Goal: Entertainment & Leisure: Consume media (video, audio)

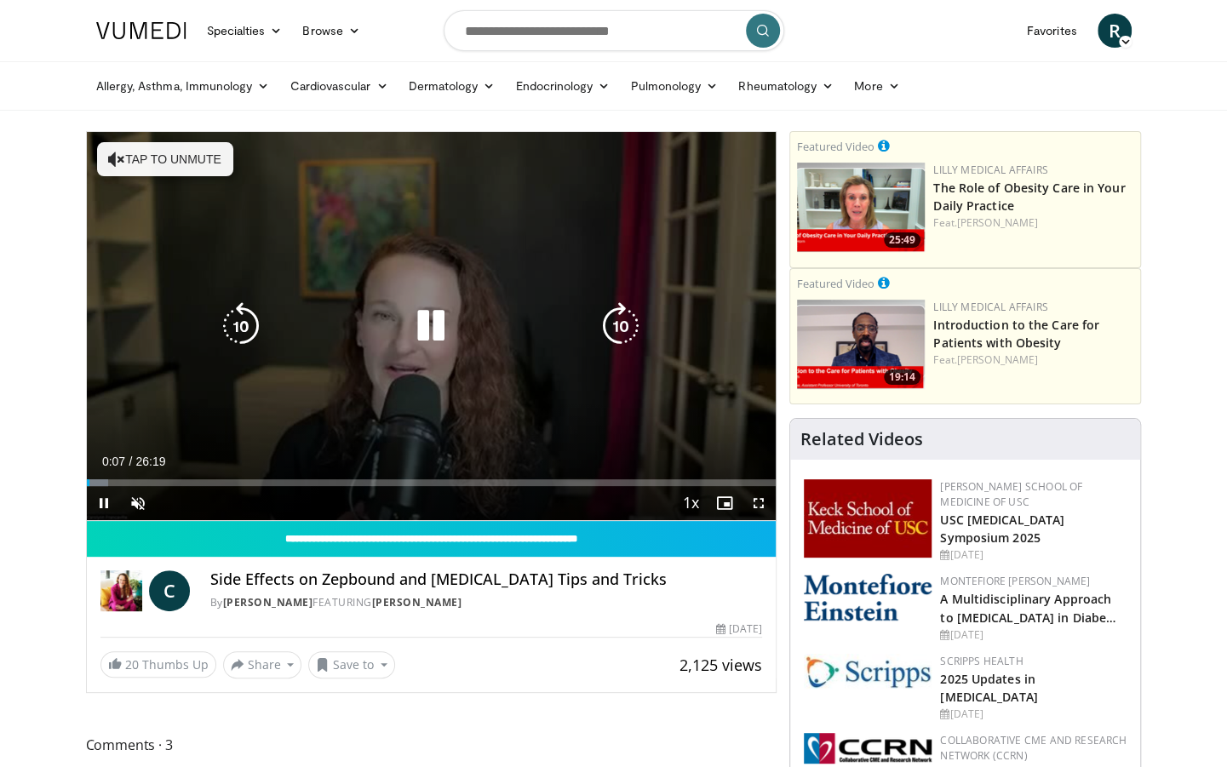
click at [163, 160] on button "Tap to unmute" at bounding box center [165, 159] width 136 height 34
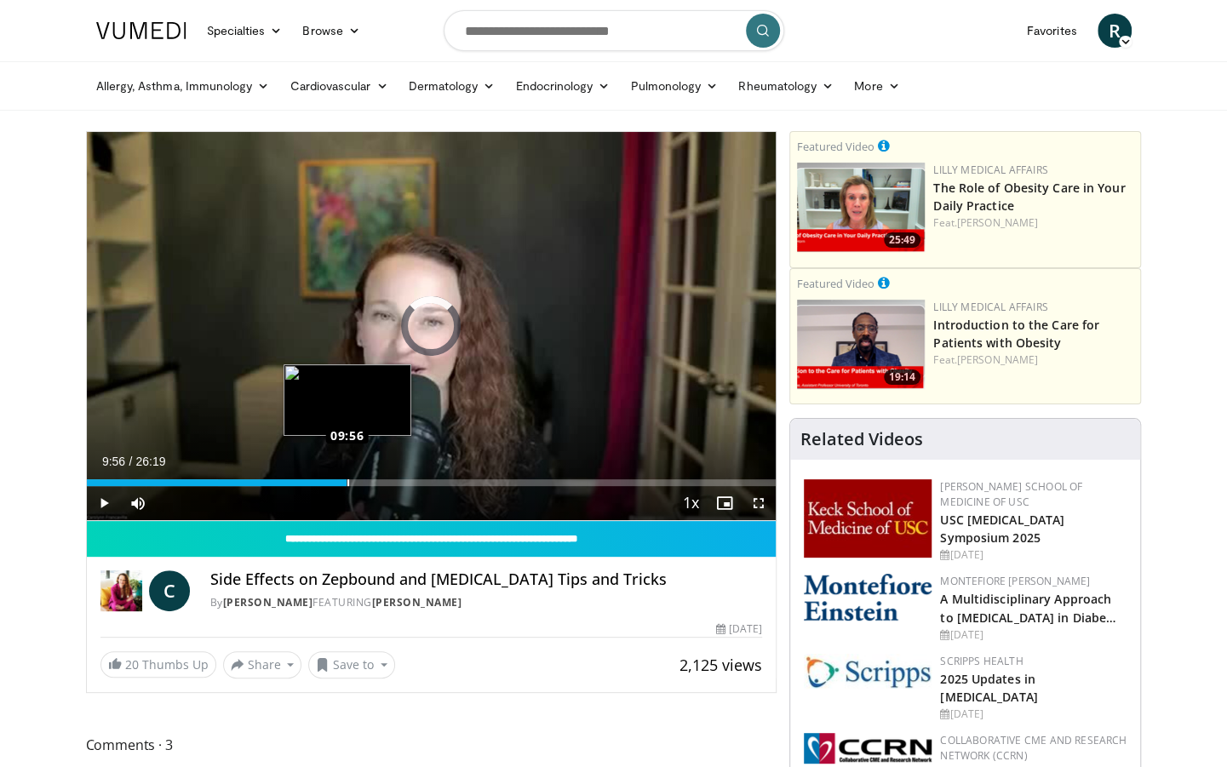
click at [346, 480] on div "Loaded : 25.29% 09:56 09:56" at bounding box center [432, 482] width 690 height 7
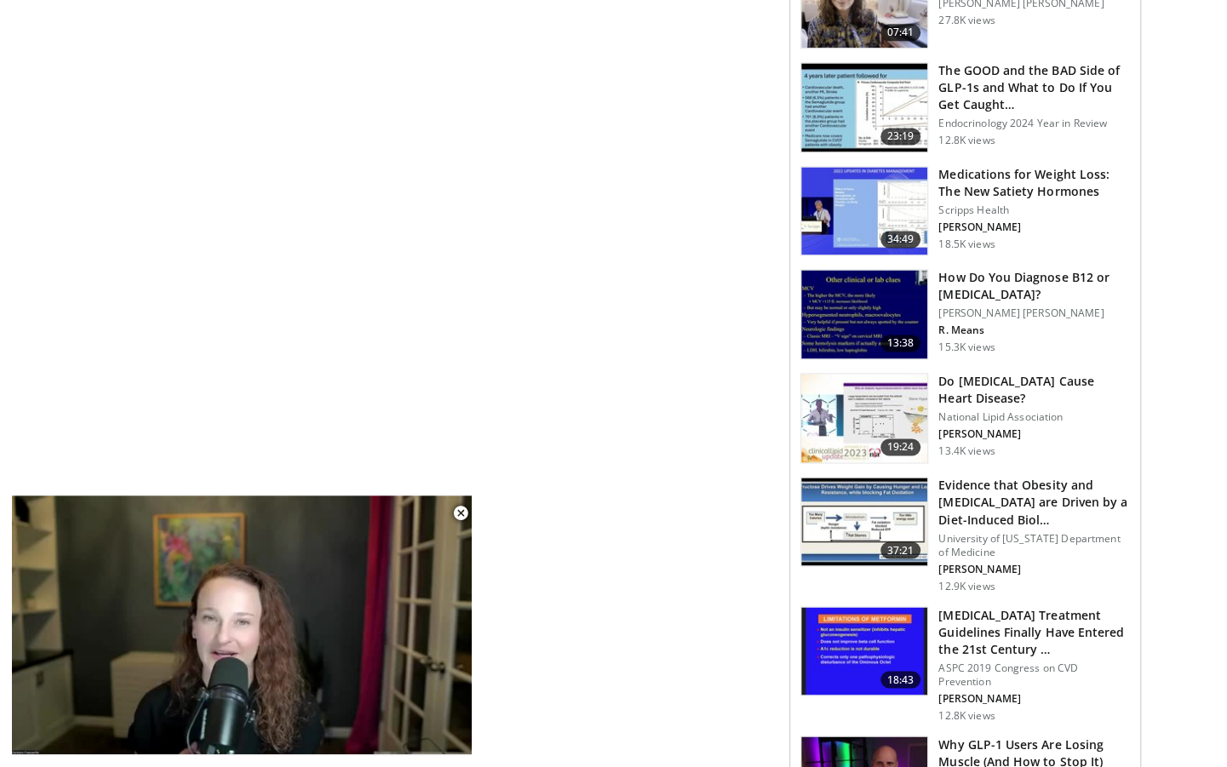
scroll to position [1362, 0]
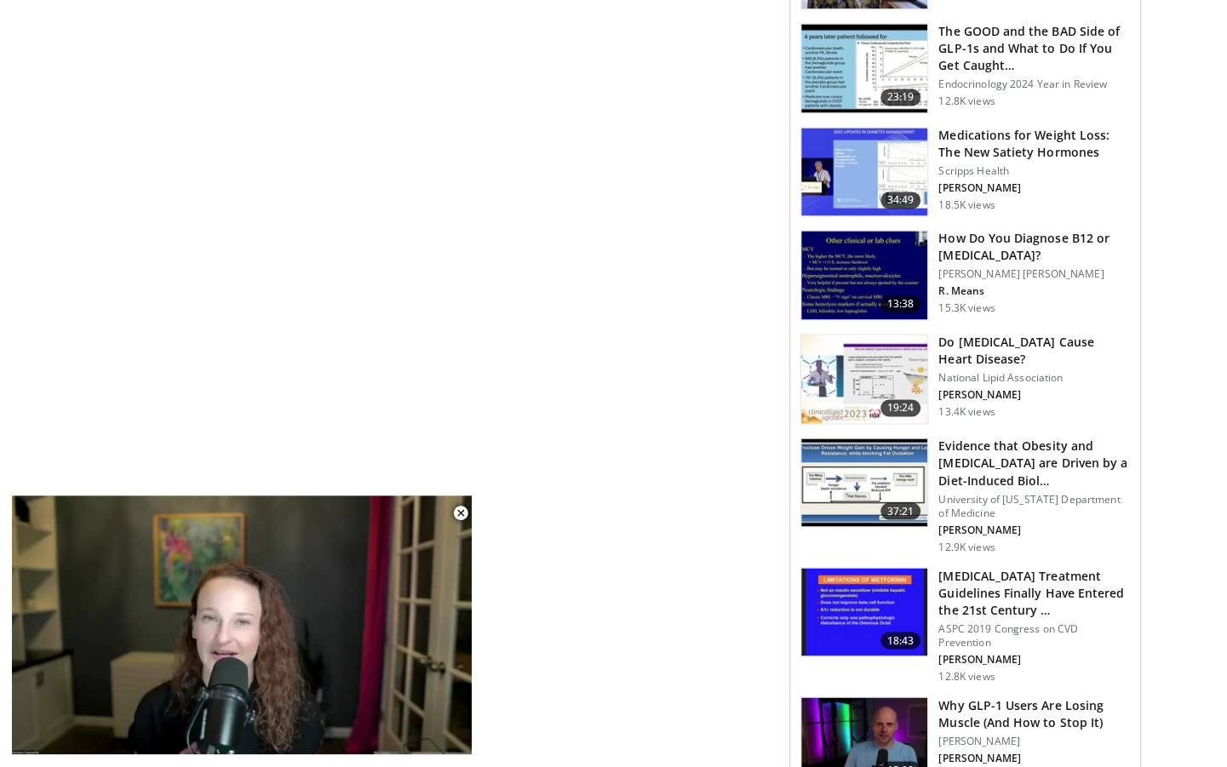
click at [863, 471] on img at bounding box center [864, 482] width 126 height 89
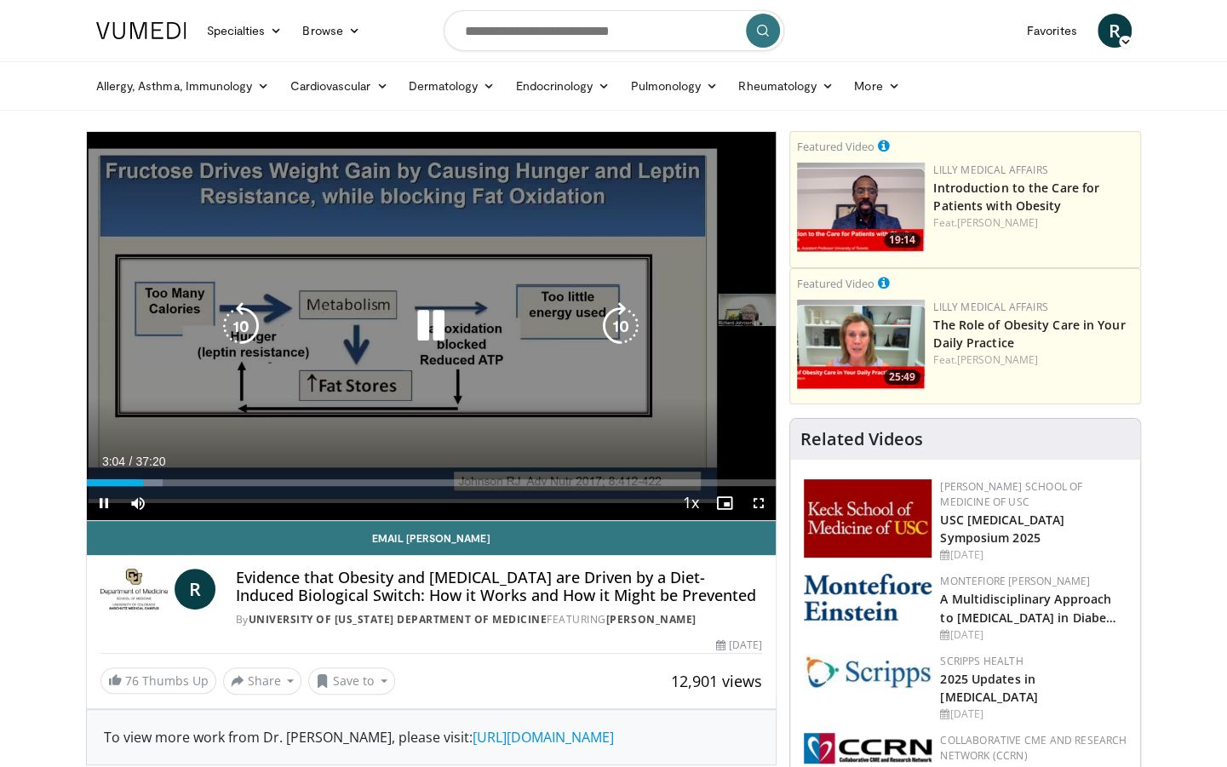
click at [429, 323] on icon "Video Player" at bounding box center [431, 326] width 48 height 48
